Goal: Entertainment & Leisure: Browse casually

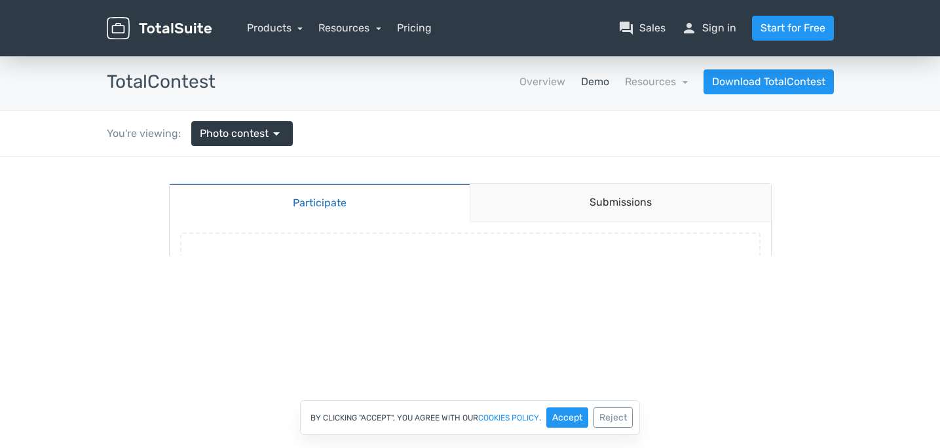
scroll to position [225, 0]
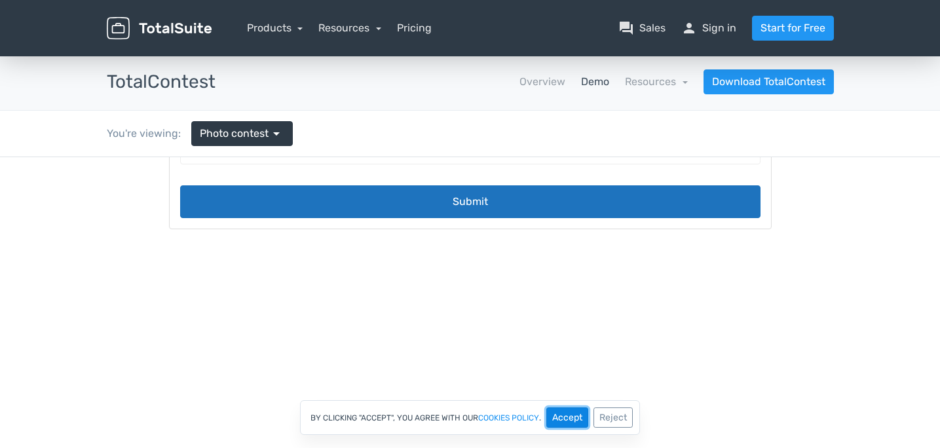
click at [564, 408] on button "Accept" at bounding box center [568, 418] width 42 height 20
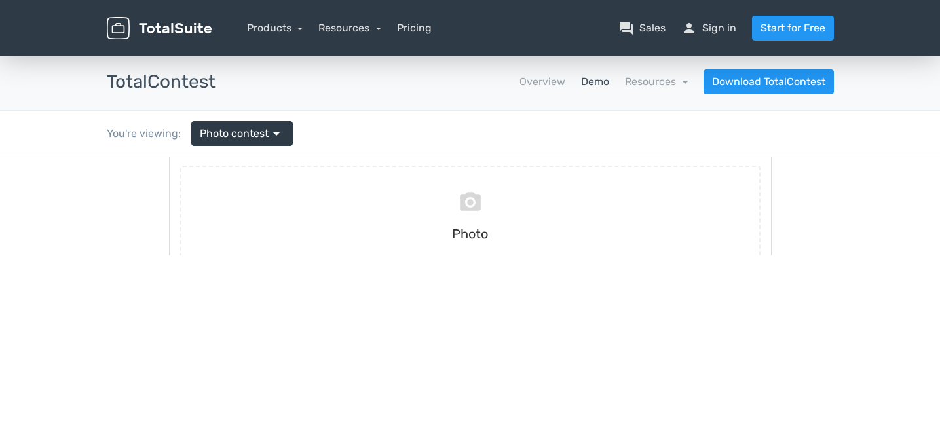
scroll to position [0, 0]
click at [528, 206] on link "Submissions" at bounding box center [620, 203] width 301 height 38
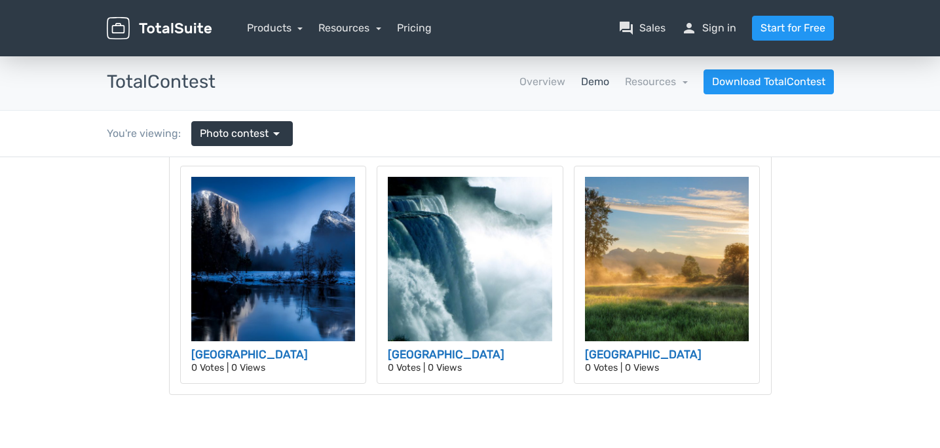
scroll to position [123, 0]
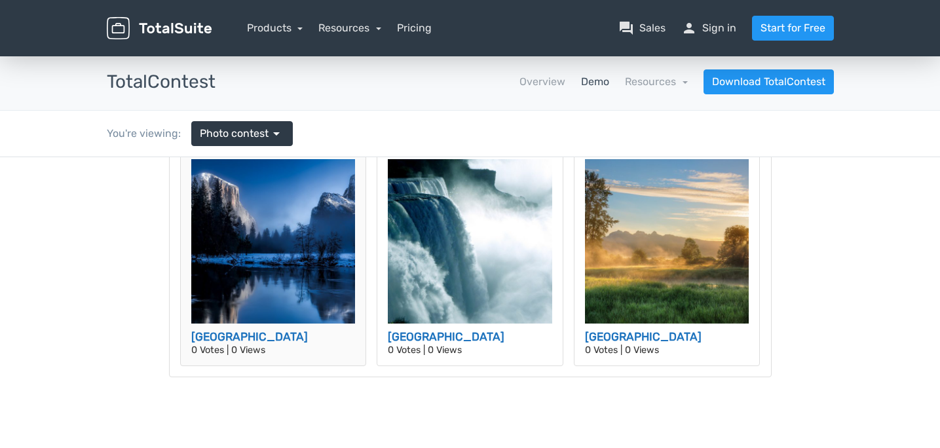
click at [271, 282] on img at bounding box center [273, 241] width 164 height 164
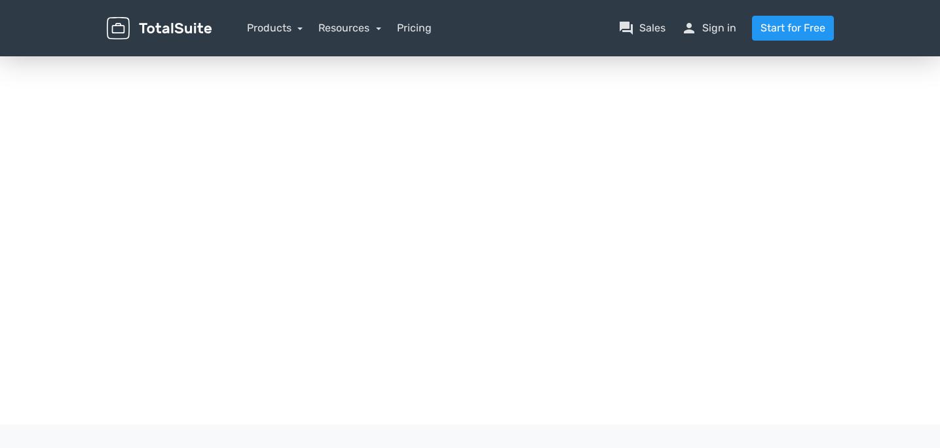
scroll to position [313, 0]
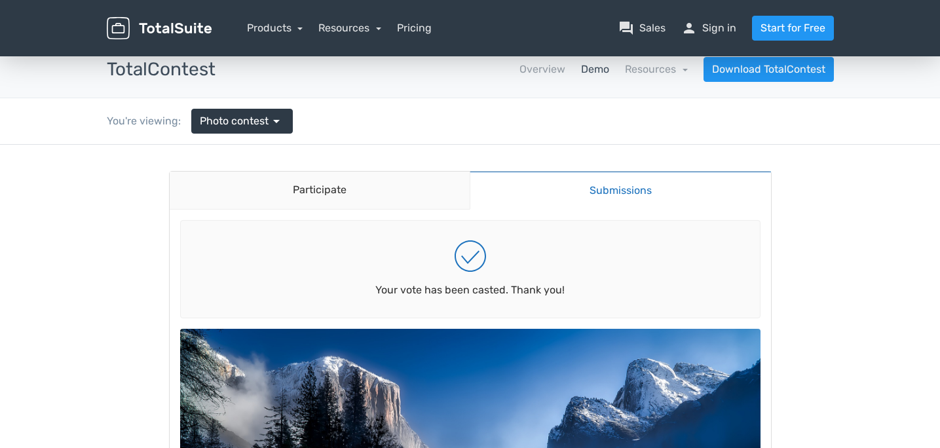
scroll to position [0, 0]
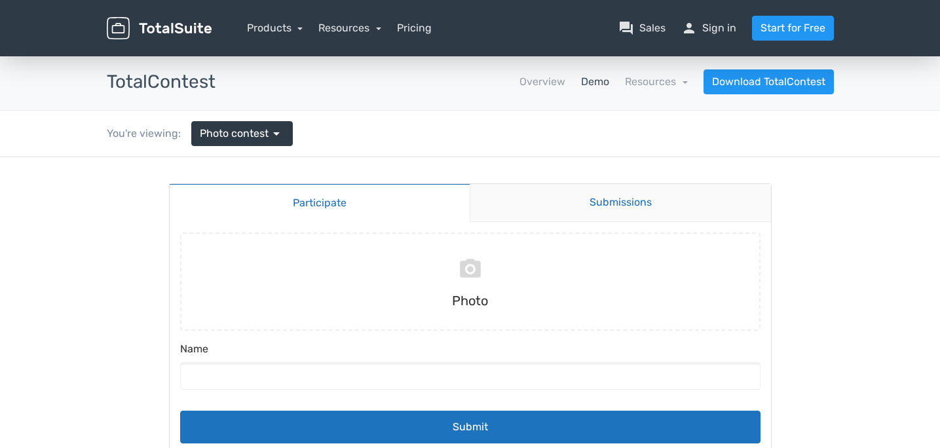
click at [540, 193] on link "Submissions" at bounding box center [620, 203] width 301 height 38
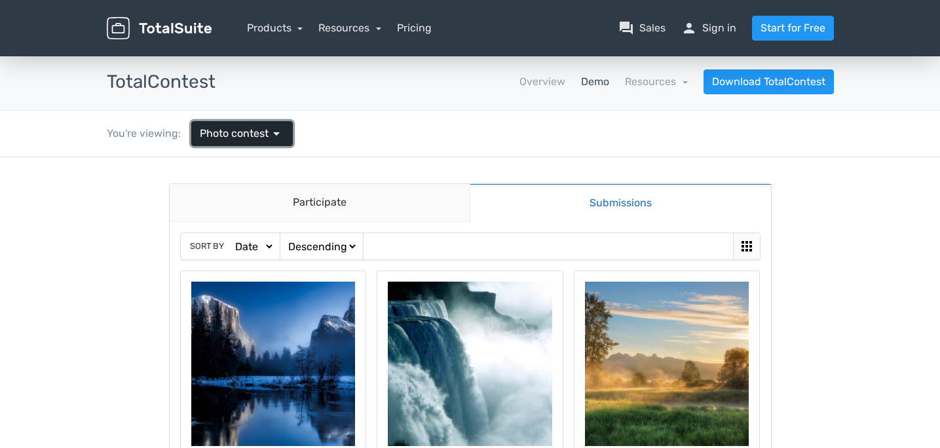
click at [288, 128] on link "Photo contest arrow_drop_down" at bounding box center [242, 133] width 102 height 25
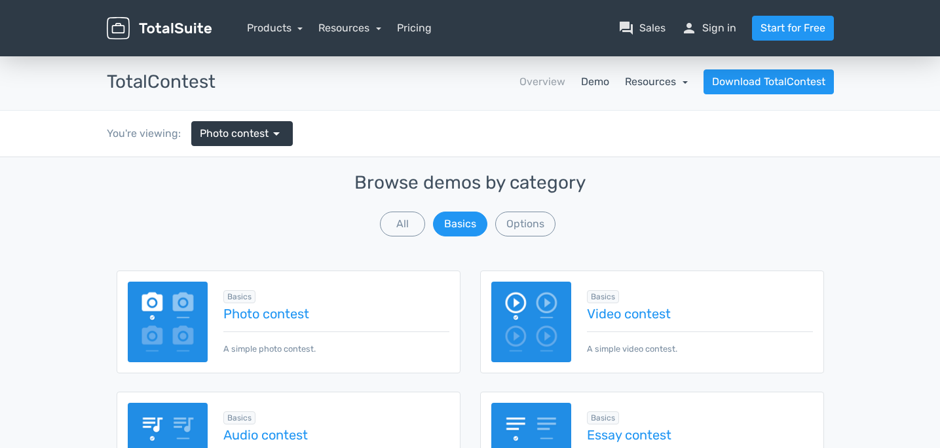
click at [655, 82] on link "Resources" at bounding box center [656, 81] width 63 height 12
click at [532, 84] on link "Overview" at bounding box center [543, 82] width 46 height 16
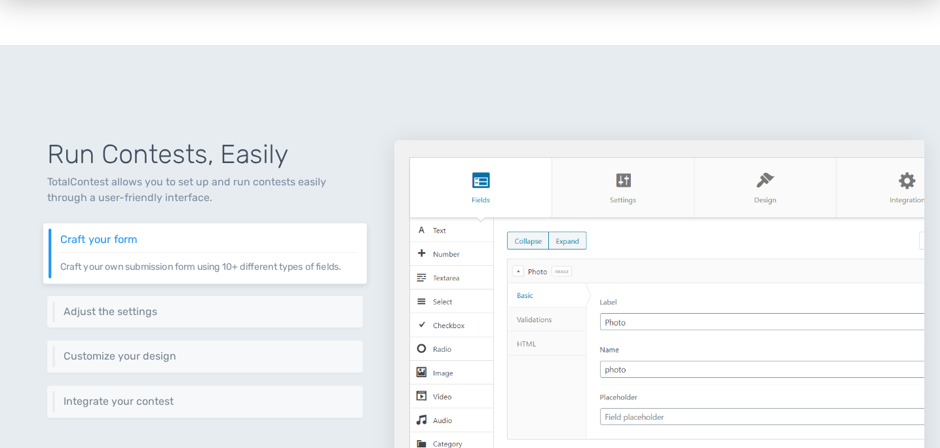
scroll to position [448, 0]
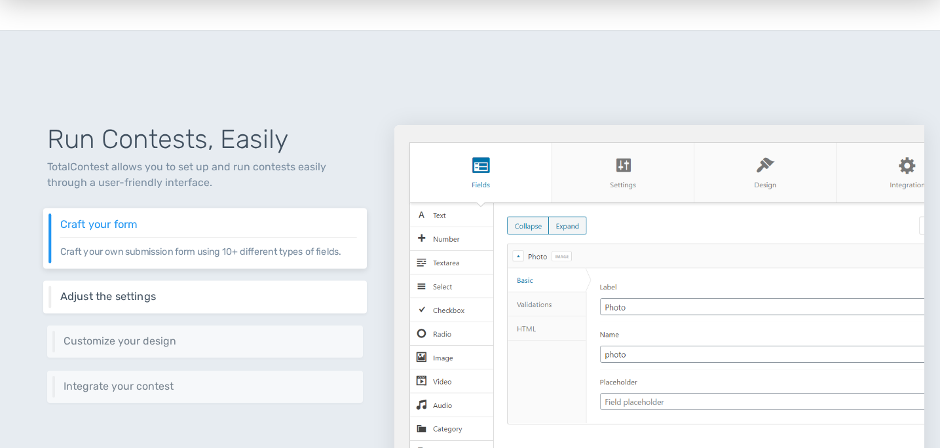
click at [291, 288] on div "Adjust the settings Adjust your contest's behavior through a rich set of settin…" at bounding box center [205, 296] width 324 height 33
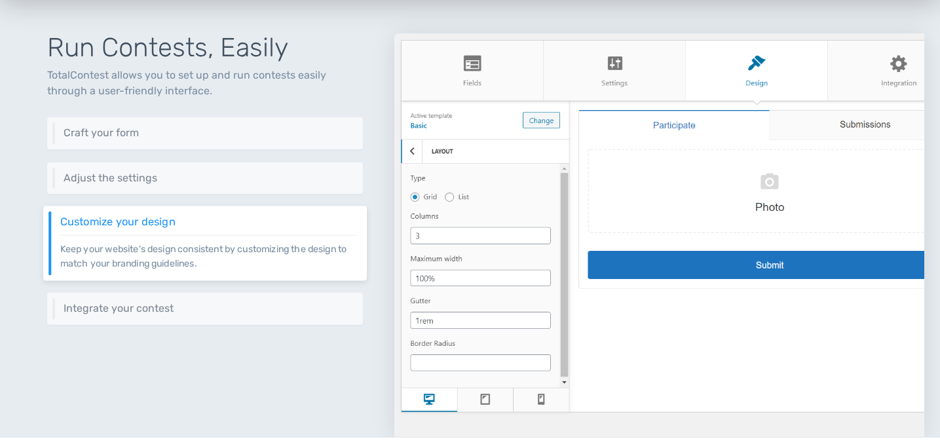
scroll to position [541, 0]
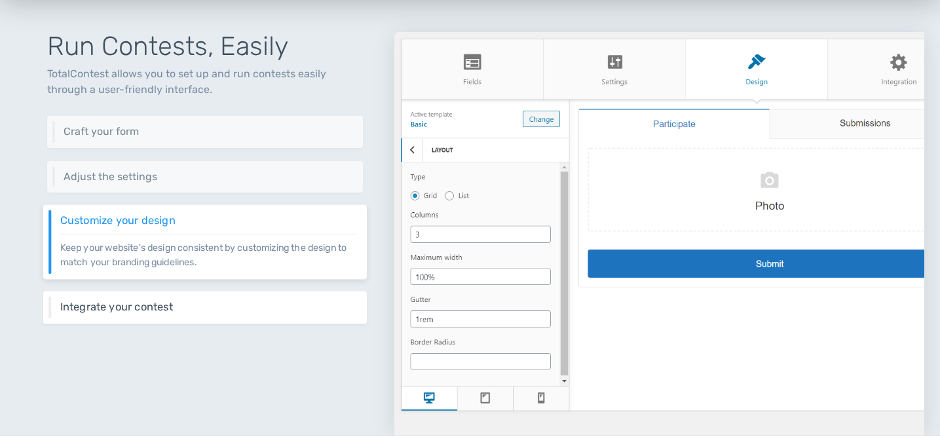
click at [245, 311] on h6 "Integrate your contest" at bounding box center [208, 307] width 297 height 12
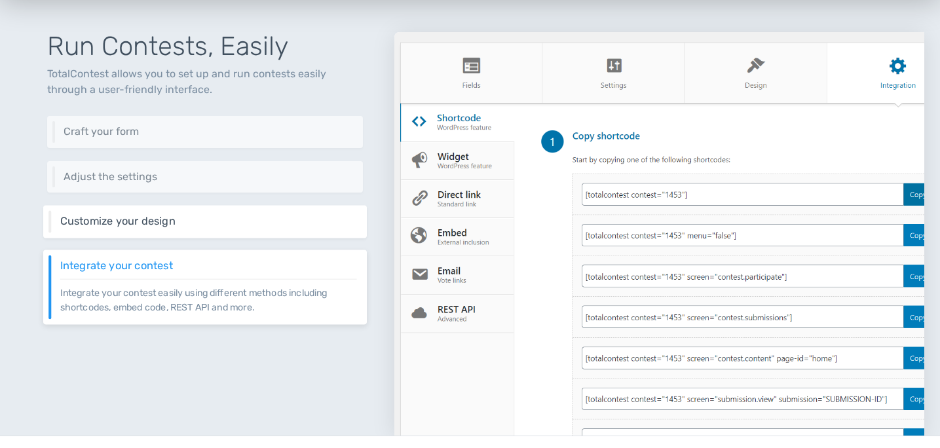
click at [237, 225] on h6 "Customize your design" at bounding box center [208, 222] width 297 height 12
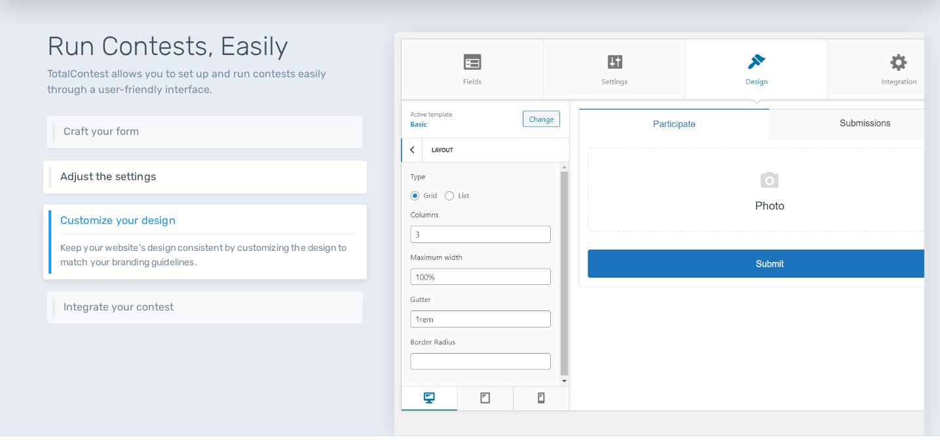
click at [232, 191] on div "Adjust the settings Adjust your contest's behavior through a rich set of settin…" at bounding box center [205, 177] width 324 height 33
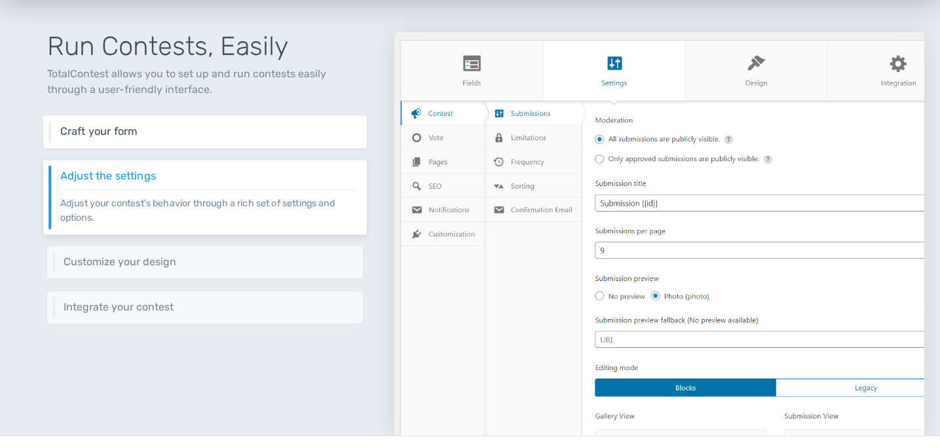
click at [216, 130] on h6 "Craft your form" at bounding box center [208, 132] width 297 height 12
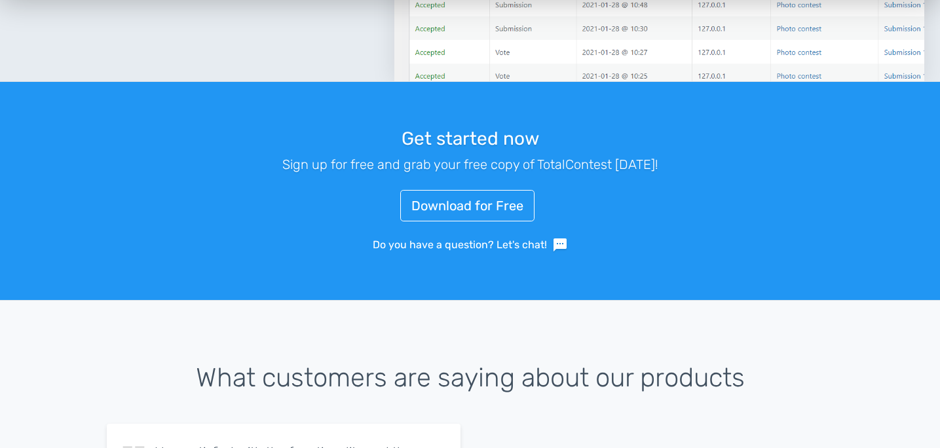
scroll to position [1714, 0]
